Goal: Find specific page/section: Find specific page/section

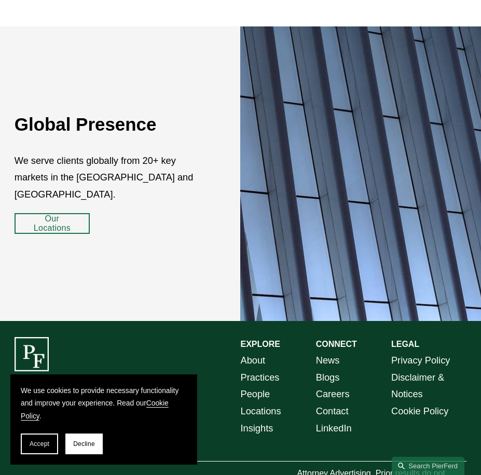
scroll to position [1496, 0]
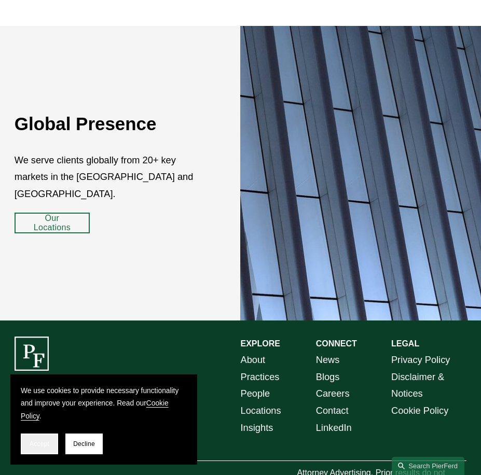
click at [45, 438] on button "Accept" at bounding box center [39, 444] width 37 height 21
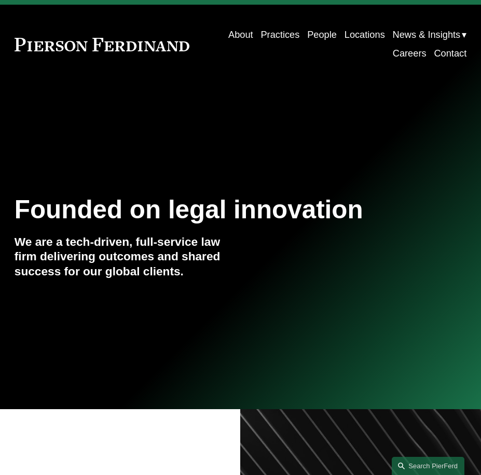
scroll to position [0, 0]
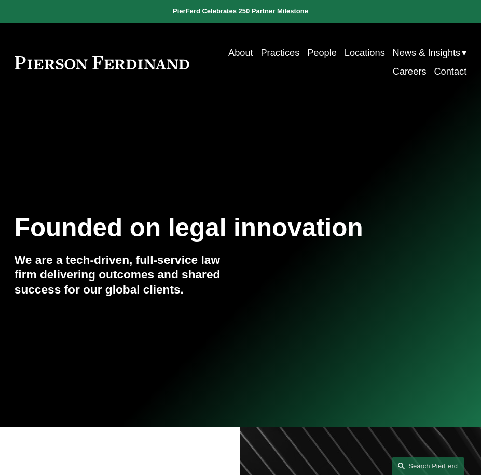
click at [448, 72] on link "Contact" at bounding box center [450, 72] width 33 height 19
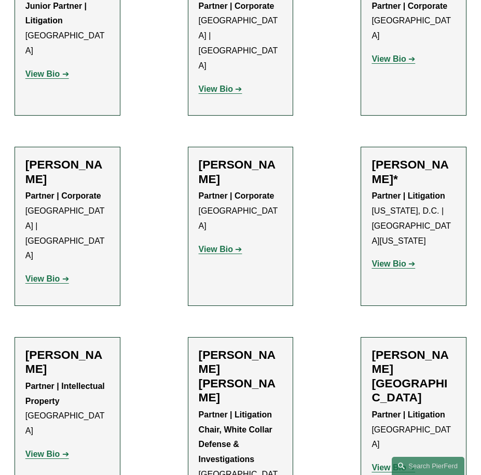
scroll to position [7577, 0]
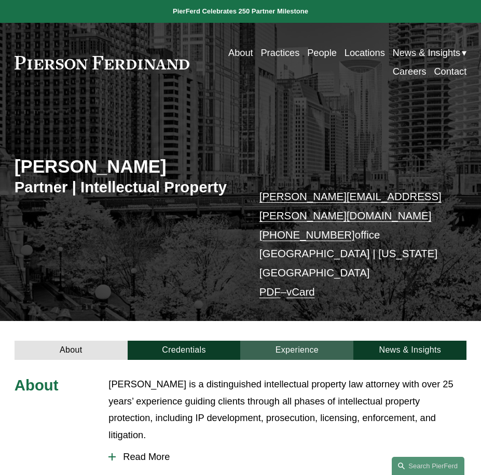
click at [281, 341] on link "Experience" at bounding box center [296, 350] width 113 height 19
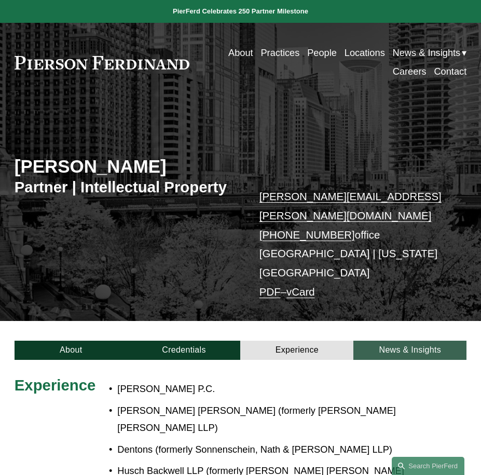
click at [381, 341] on link "News & Insights" at bounding box center [409, 350] width 113 height 19
